Goal: Use online tool/utility: Utilize a website feature to perform a specific function

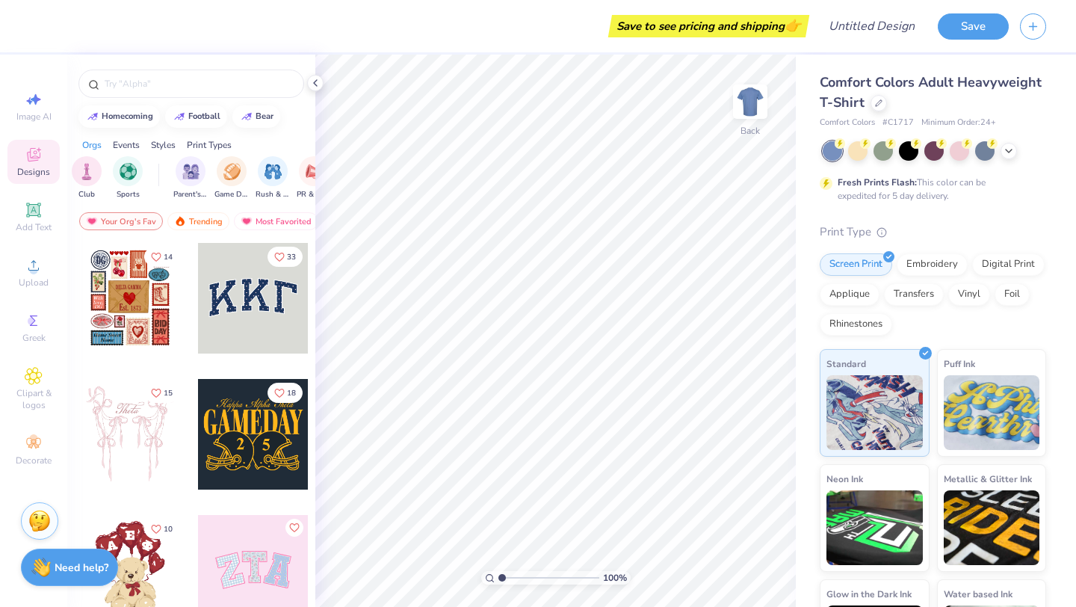
scroll to position [0, 97]
click at [191, 181] on div "filter for Parent's Weekend" at bounding box center [182, 170] width 30 height 30
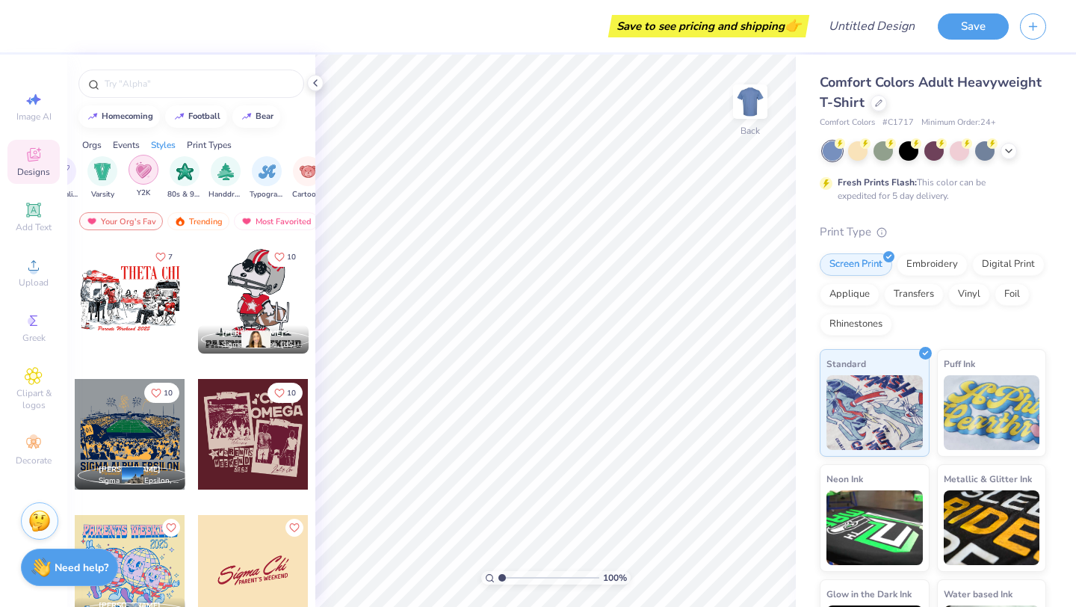
scroll to position [0, 857]
click at [185, 171] on img "filter for 80s & 90s" at bounding box center [183, 169] width 17 height 17
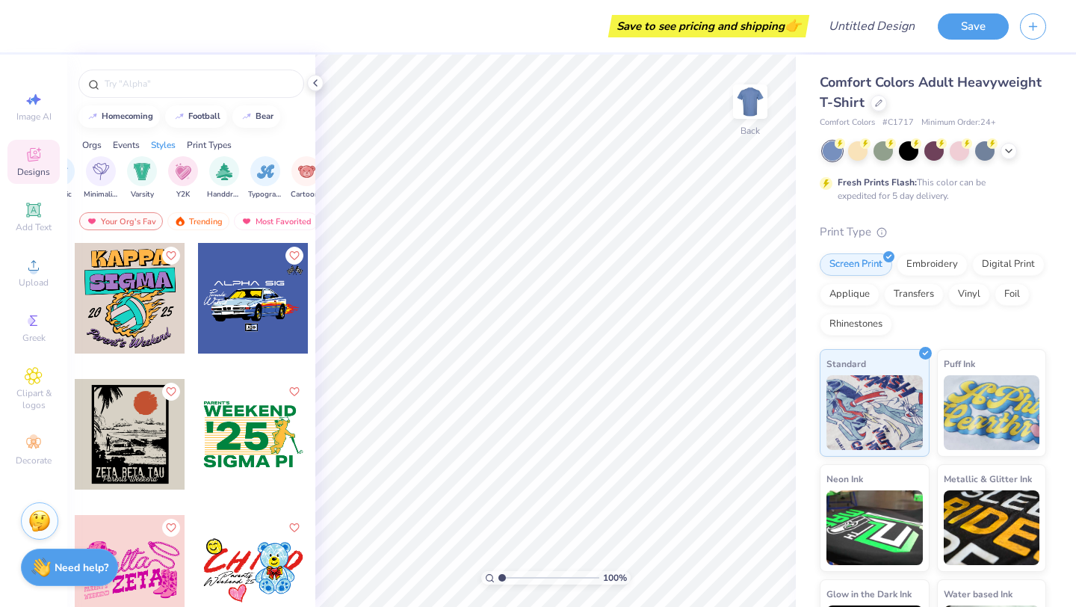
scroll to position [0, 855]
click at [94, 176] on div "filter for Minimalist" at bounding box center [103, 170] width 30 height 30
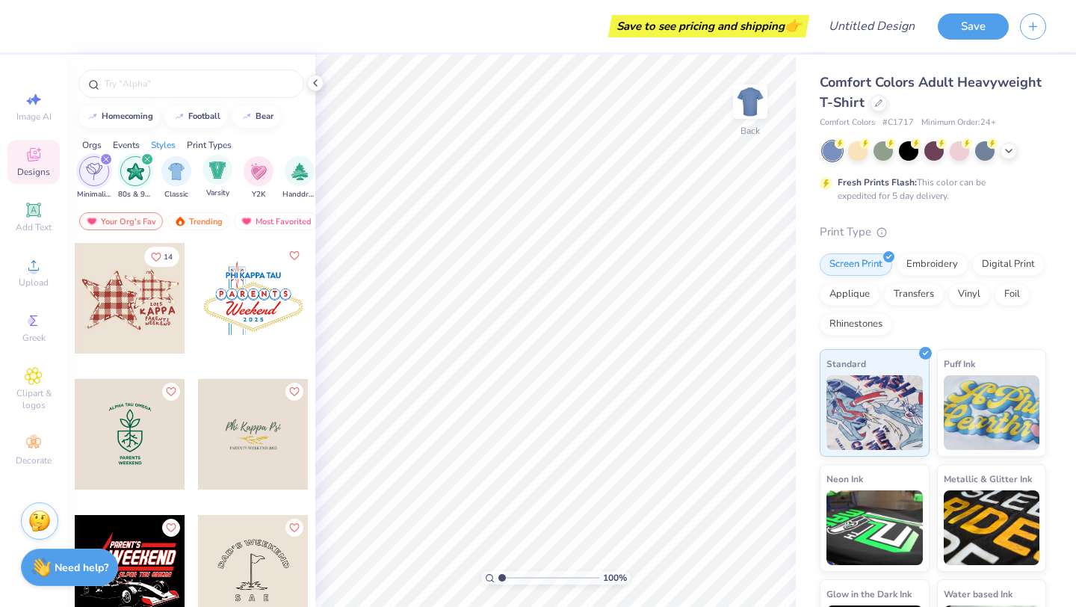
scroll to position [0, 781]
click at [150, 158] on div "filter for 80s & 90s" at bounding box center [147, 158] width 13 height 13
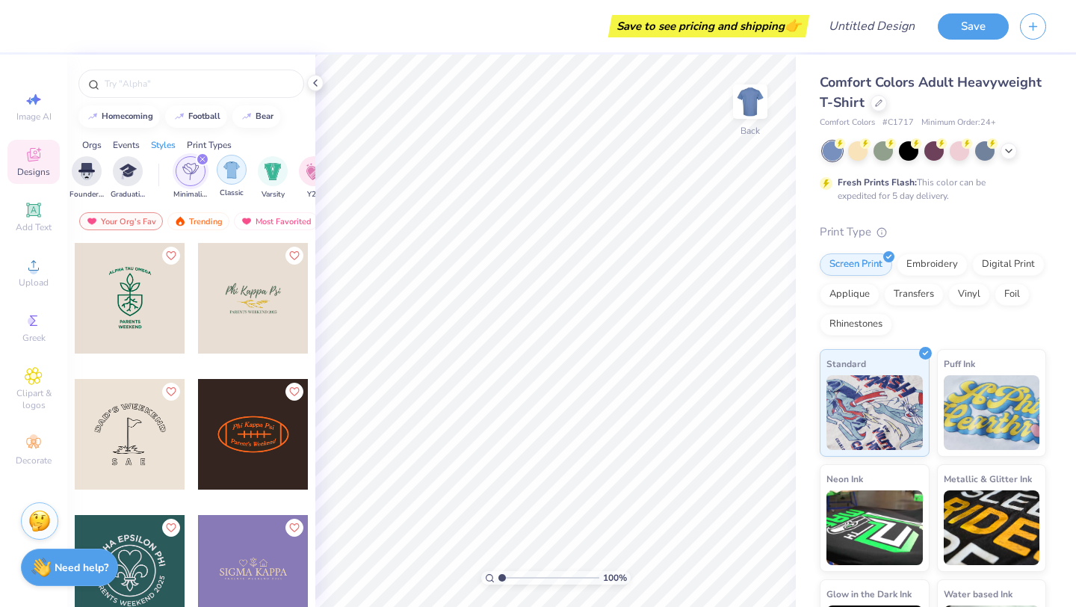
scroll to position [0, 675]
click at [208, 161] on div "filter for Minimalist" at bounding box center [212, 158] width 13 height 13
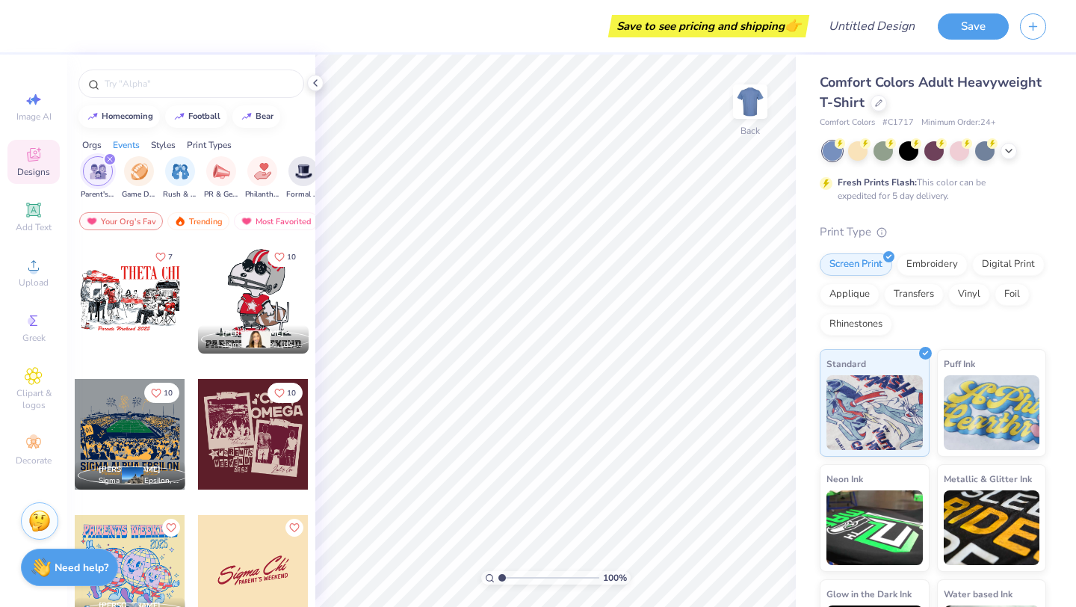
scroll to position [0, 179]
click at [114, 158] on div "filter for Parent's Weekend" at bounding box center [111, 158] width 13 height 13
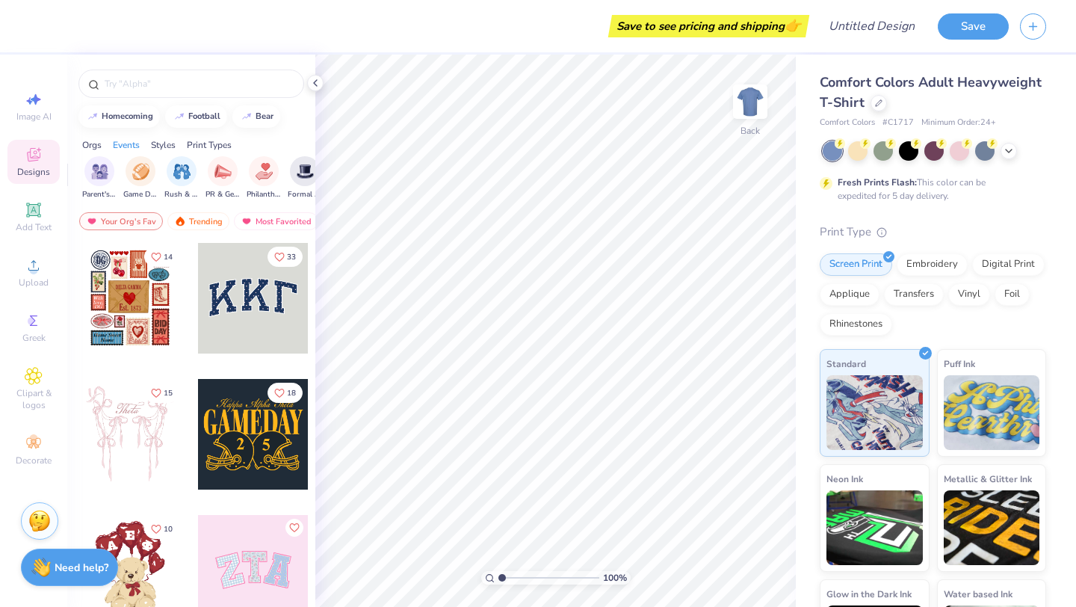
scroll to position [0, 134]
click at [241, 330] on div at bounding box center [253, 298] width 111 height 111
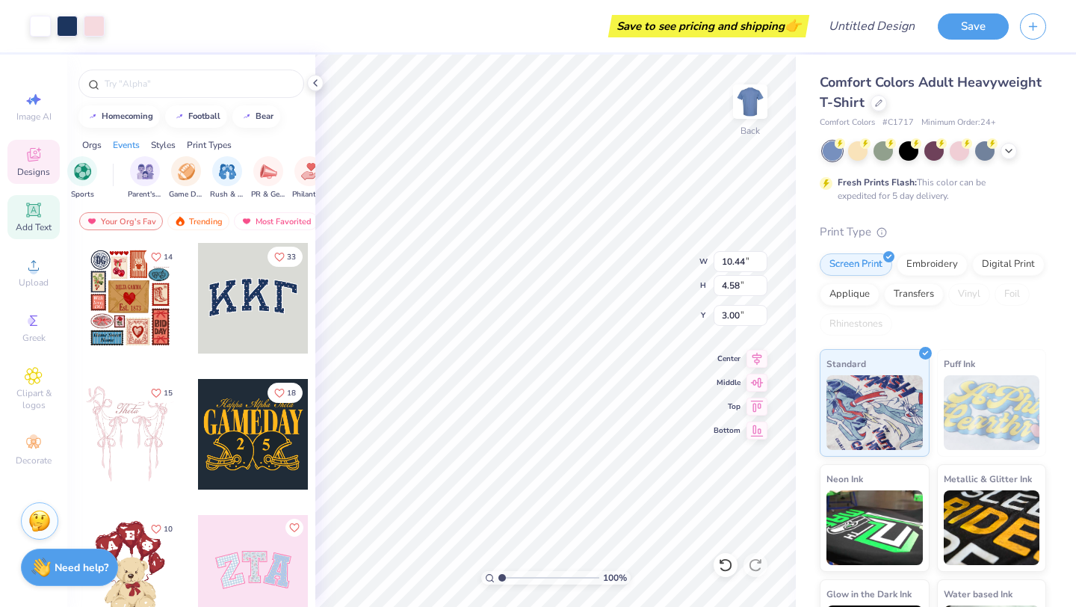
click at [40, 219] on div "Add Text" at bounding box center [33, 217] width 52 height 44
type input "5.59"
type input "1.62"
type input "11.69"
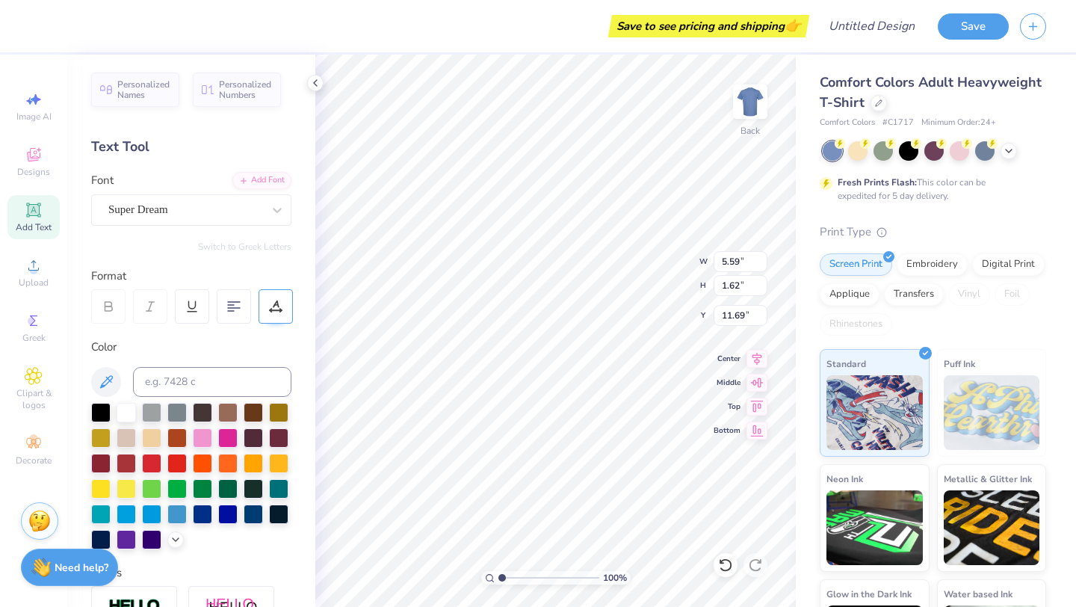
type input "10.44"
type input "4.58"
type input "3.00"
click at [224, 95] on span "Personalized Numbers" at bounding box center [245, 87] width 53 height 21
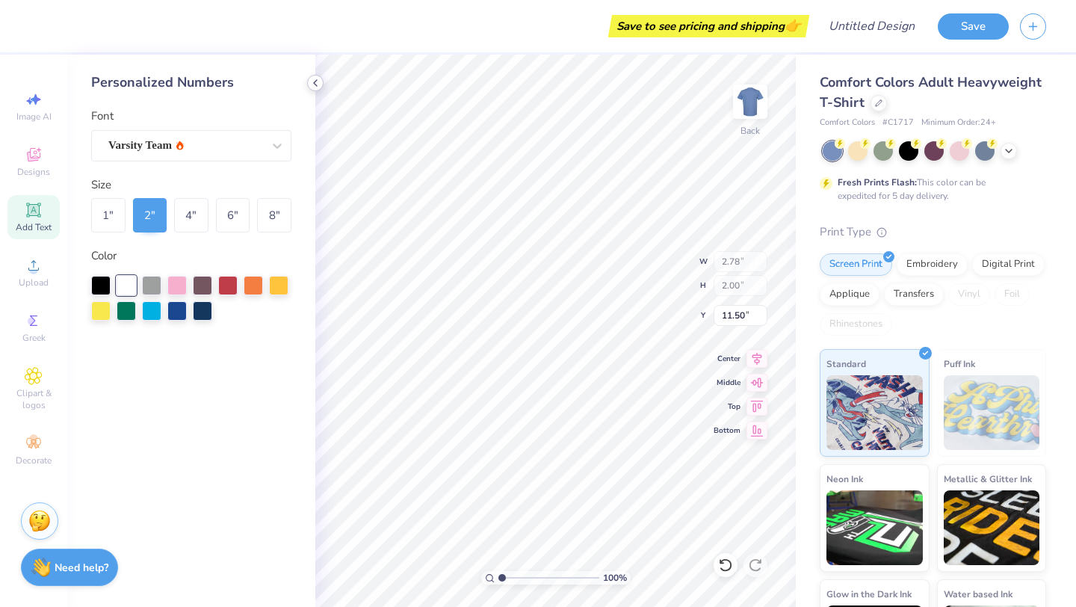
click at [315, 81] on icon at bounding box center [315, 83] width 12 height 12
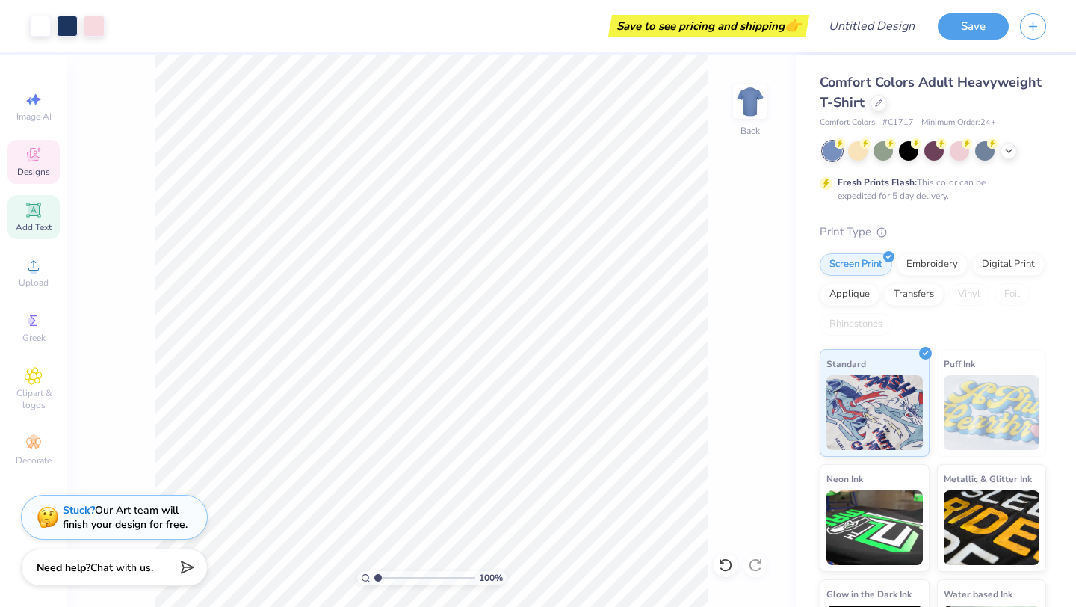
click at [29, 145] on div "Designs" at bounding box center [33, 162] width 52 height 44
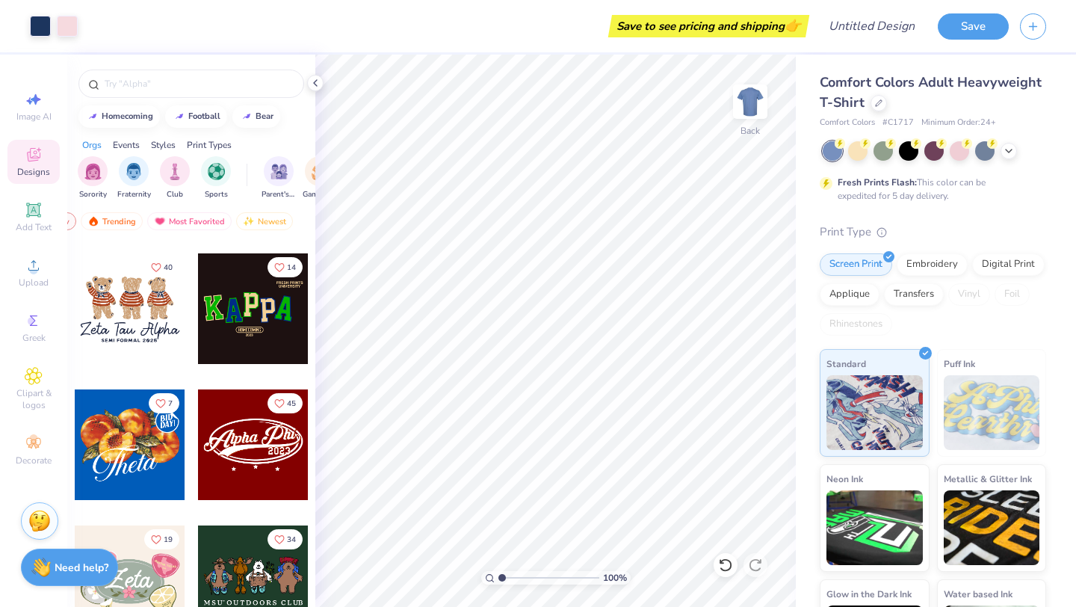
scroll to position [0, 0]
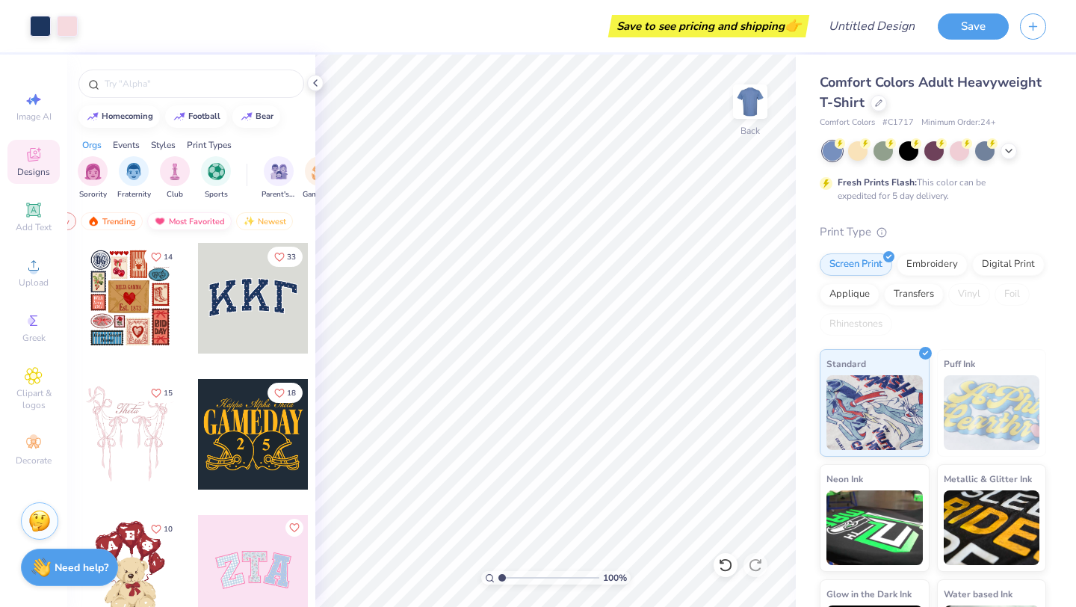
click at [196, 214] on div "Most Favorited" at bounding box center [189, 221] width 84 height 18
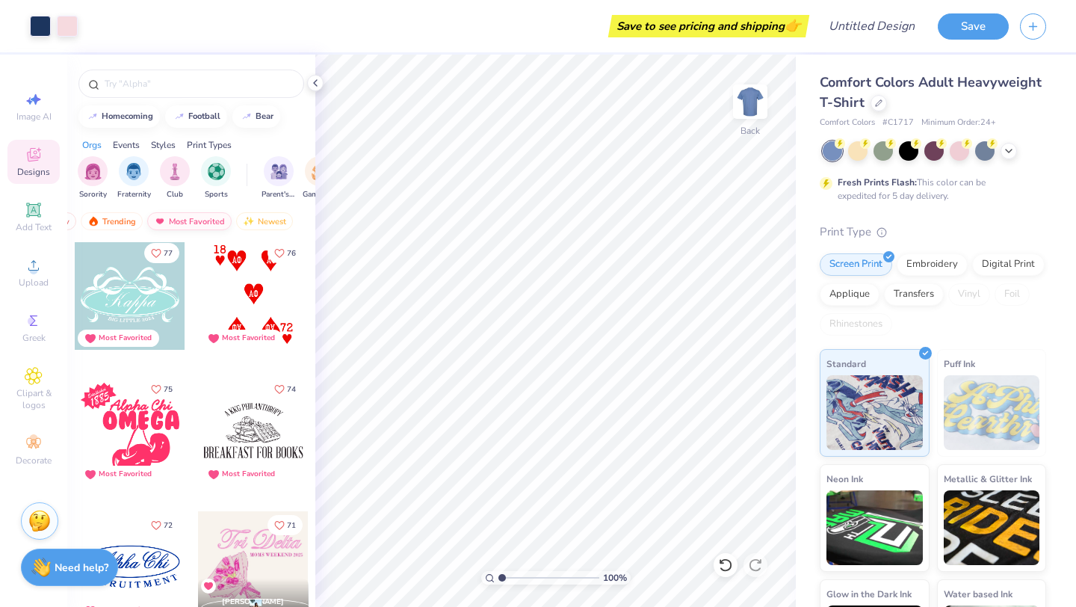
scroll to position [2891, 0]
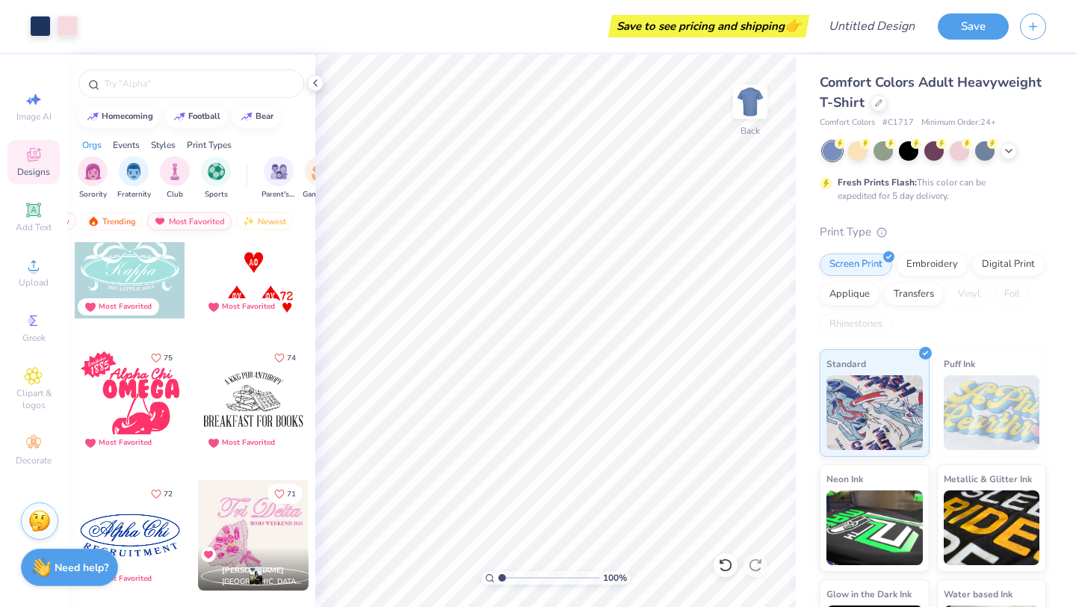
click at [200, 224] on div "Most Favorited" at bounding box center [189, 221] width 84 height 18
click at [173, 170] on img "filter for Graduation" at bounding box center [169, 169] width 17 height 17
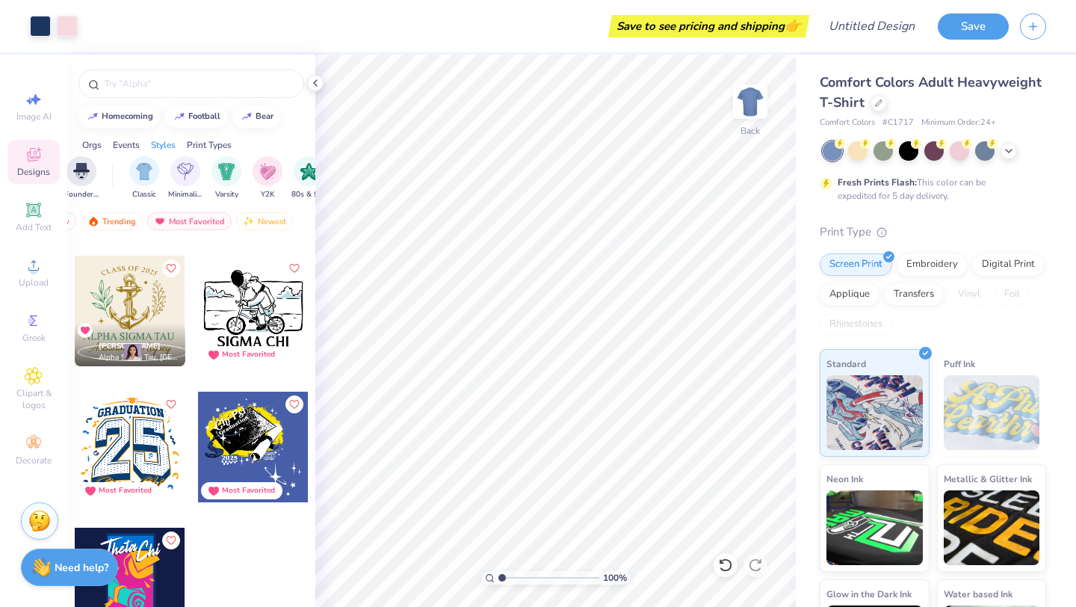
scroll to position [0, 760]
click at [199, 173] on img "filter for Varsity" at bounding box center [198, 169] width 17 height 17
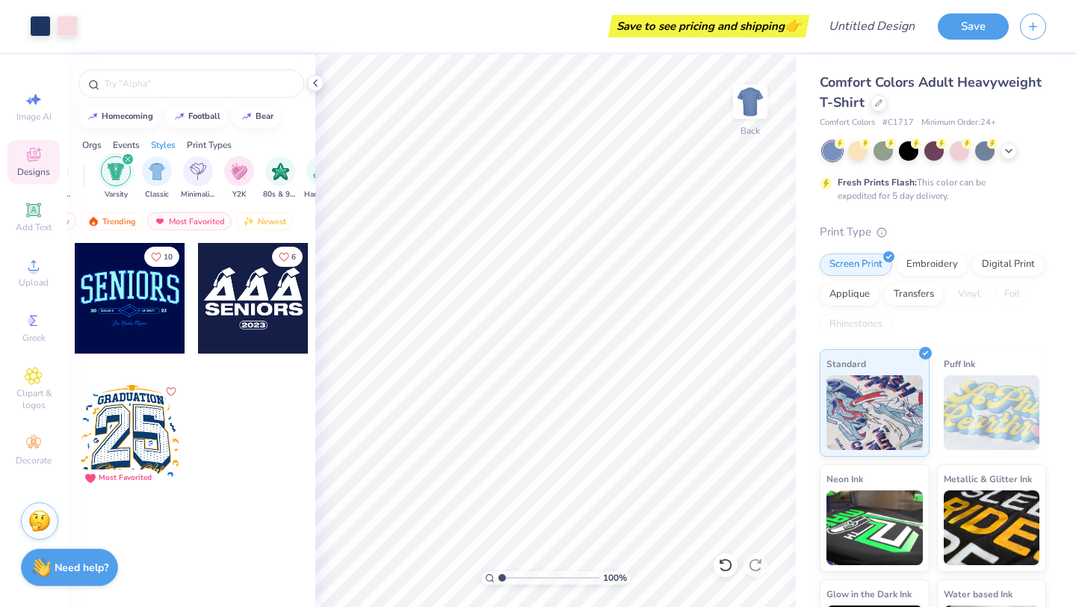
click at [126, 156] on icon "filter for Varsity" at bounding box center [128, 159] width 6 height 6
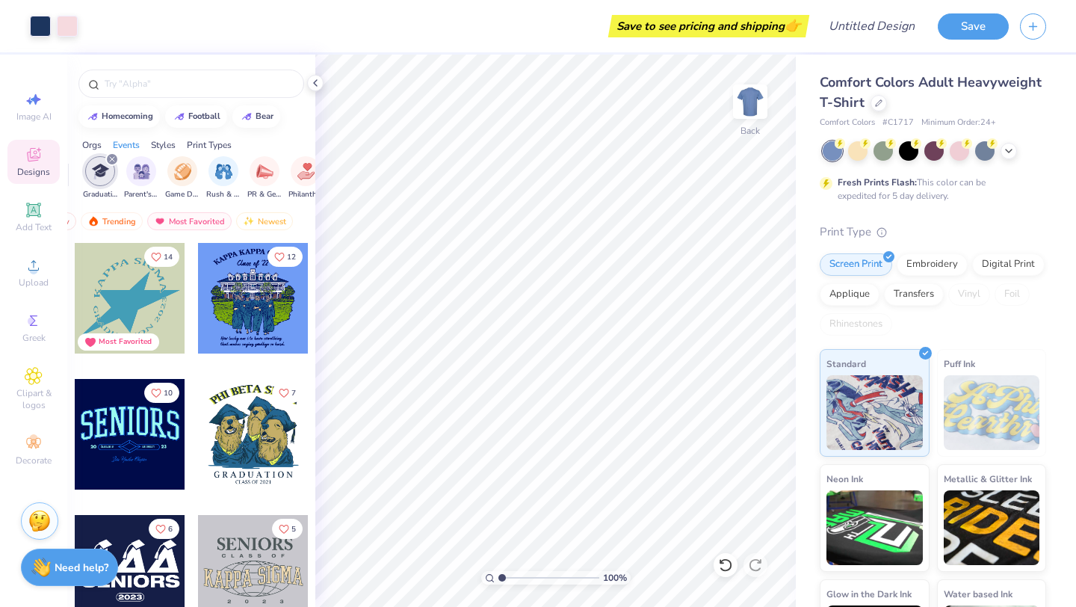
scroll to position [0, 161]
click at [127, 158] on icon "filter for Graduation" at bounding box center [129, 159] width 6 height 6
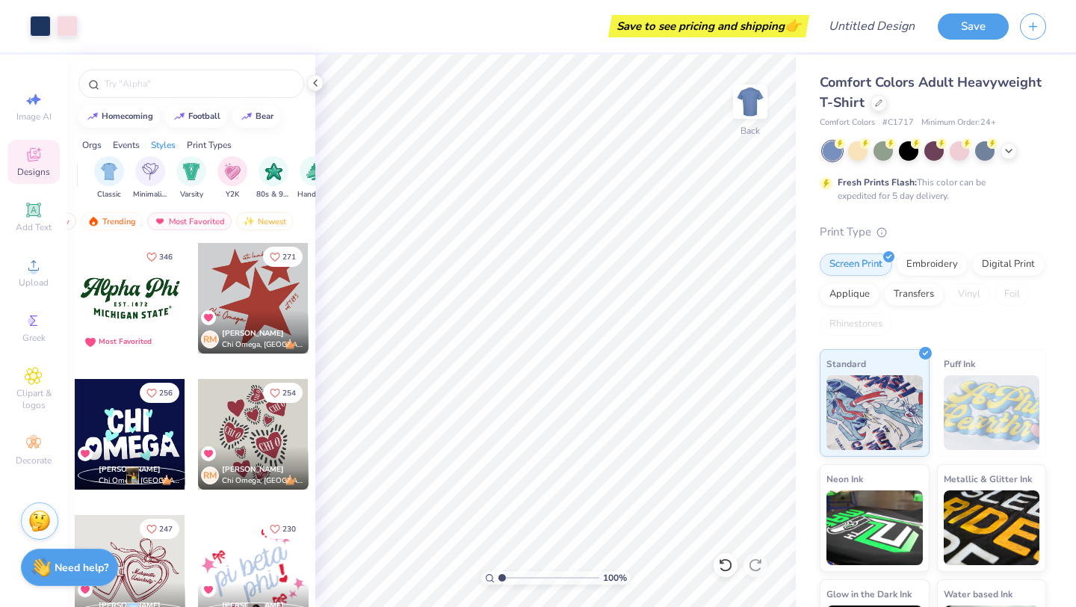
scroll to position [0, 1171]
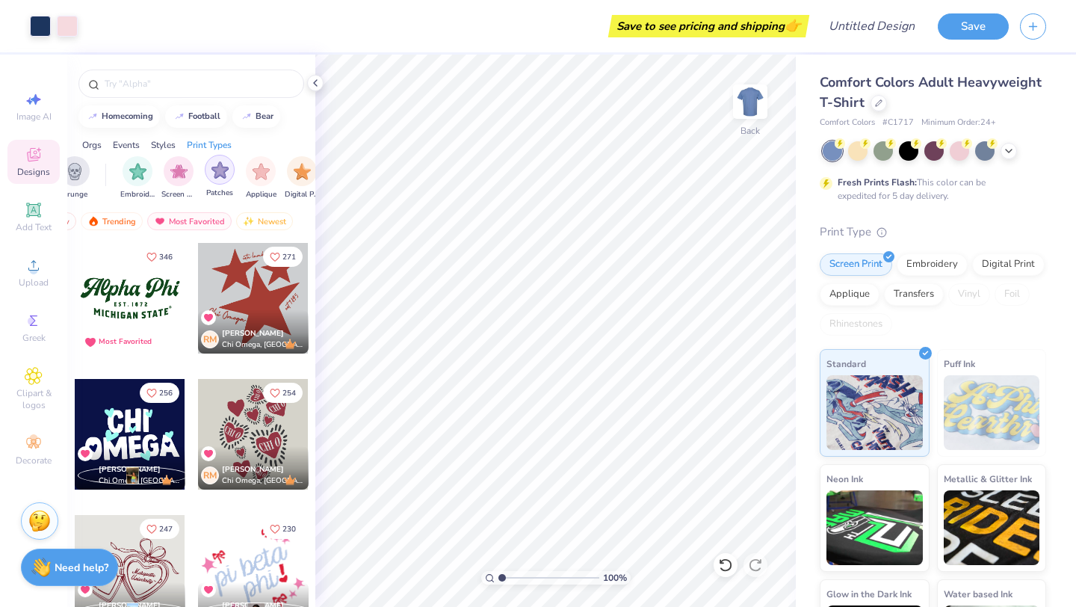
click at [211, 162] on img "filter for Patches" at bounding box center [219, 169] width 17 height 17
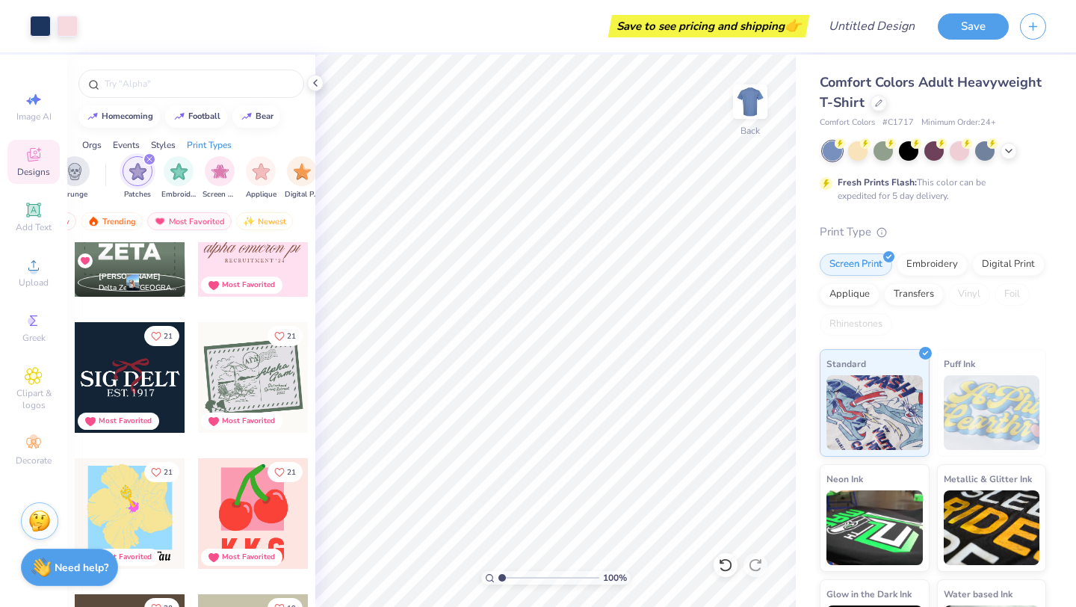
scroll to position [1426, 0]
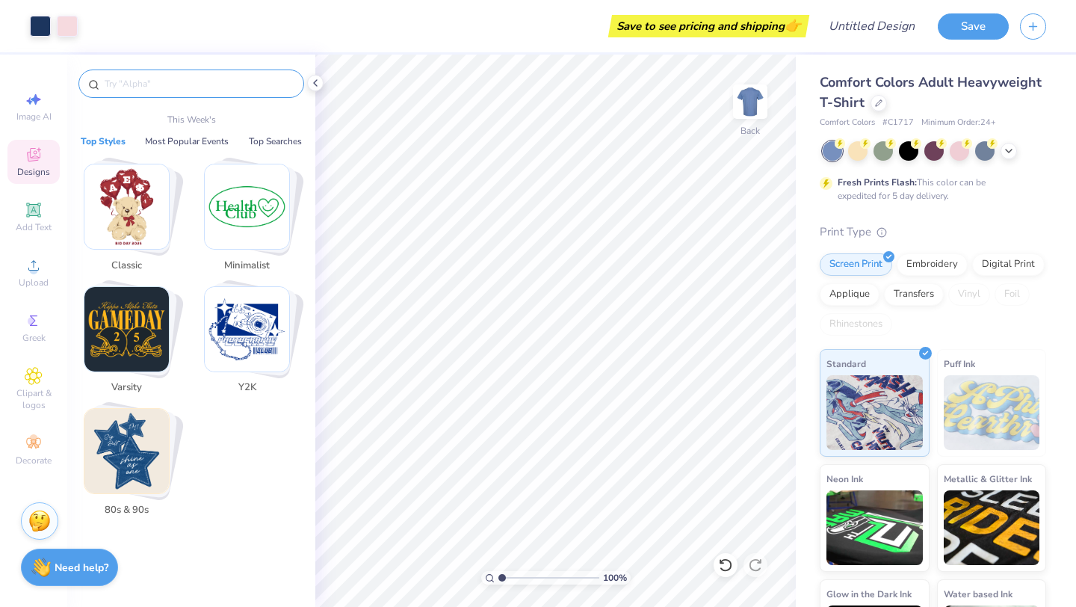
click at [208, 87] on input "text" at bounding box center [198, 83] width 191 height 15
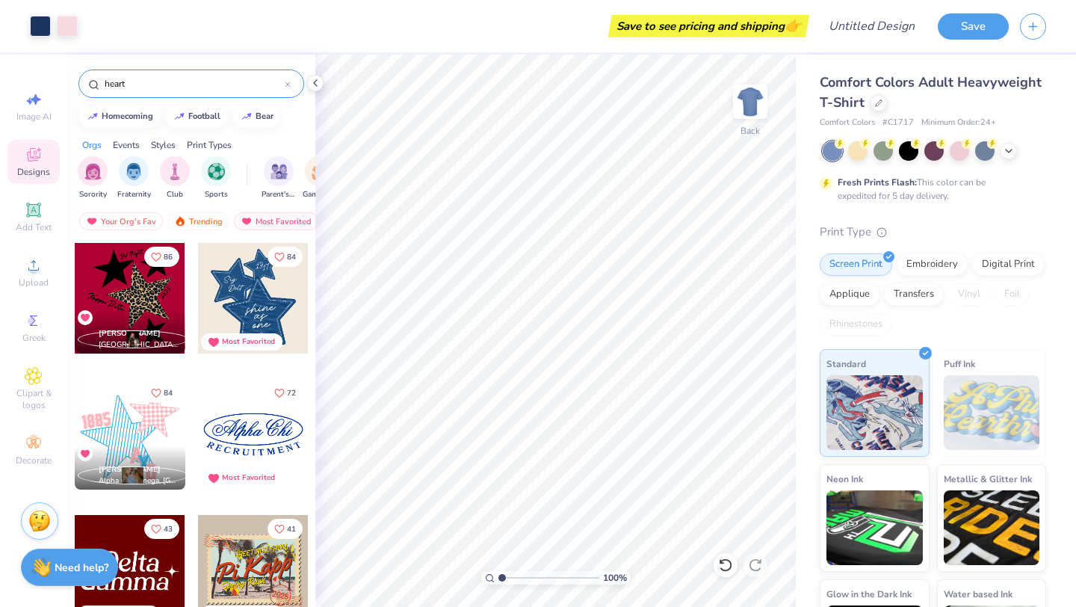
type input "heart"
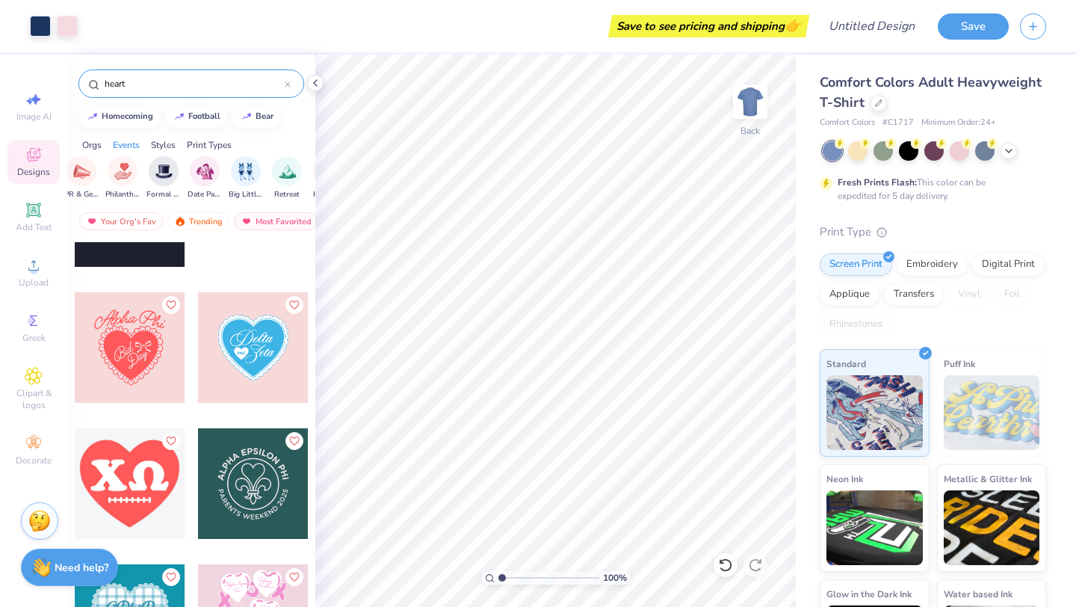
scroll to position [3115, 0]
